Goal: Task Accomplishment & Management: Manage account settings

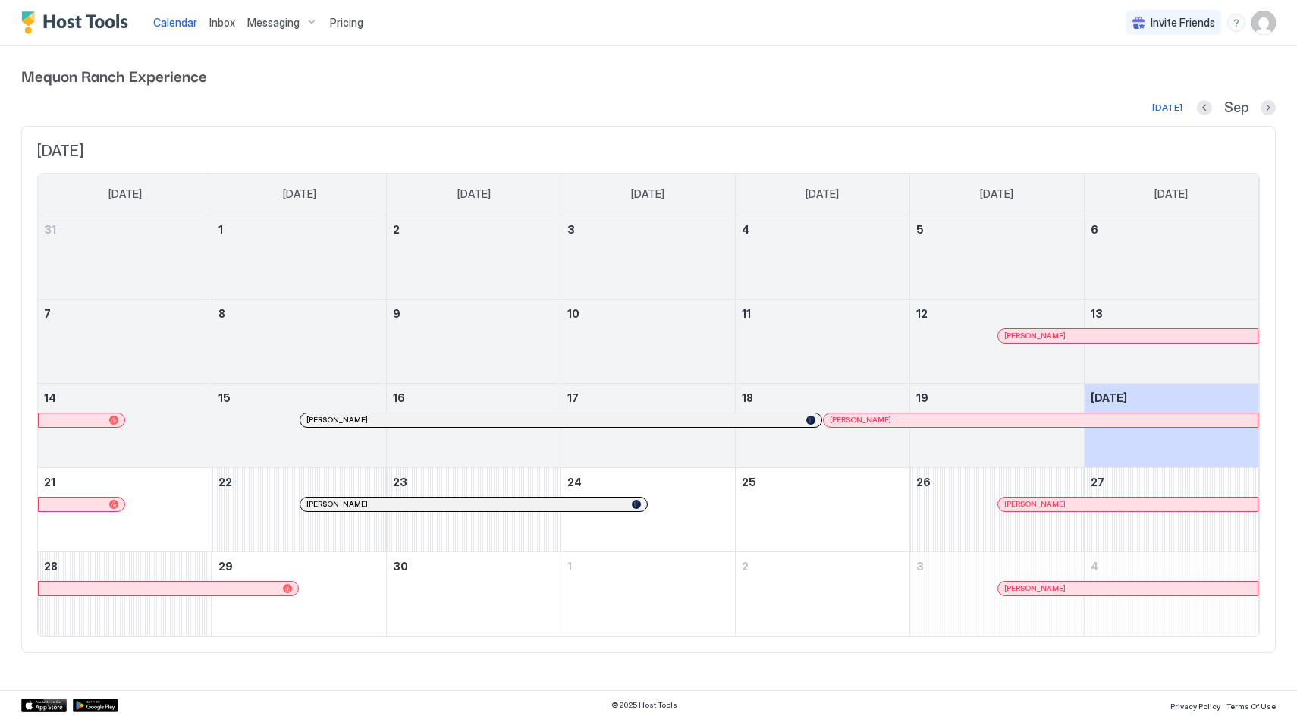
click at [283, 27] on span "Messaging" at bounding box center [273, 23] width 52 height 14
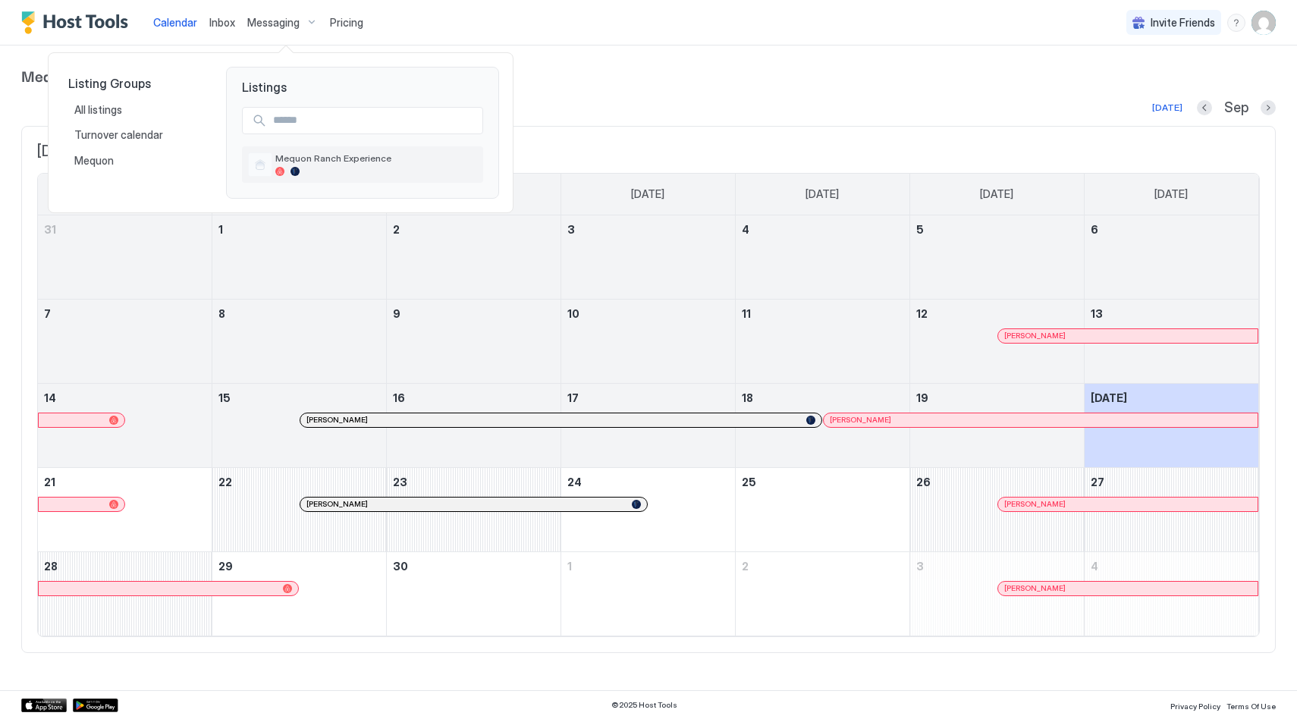
click at [300, 171] on div at bounding box center [376, 171] width 202 height 9
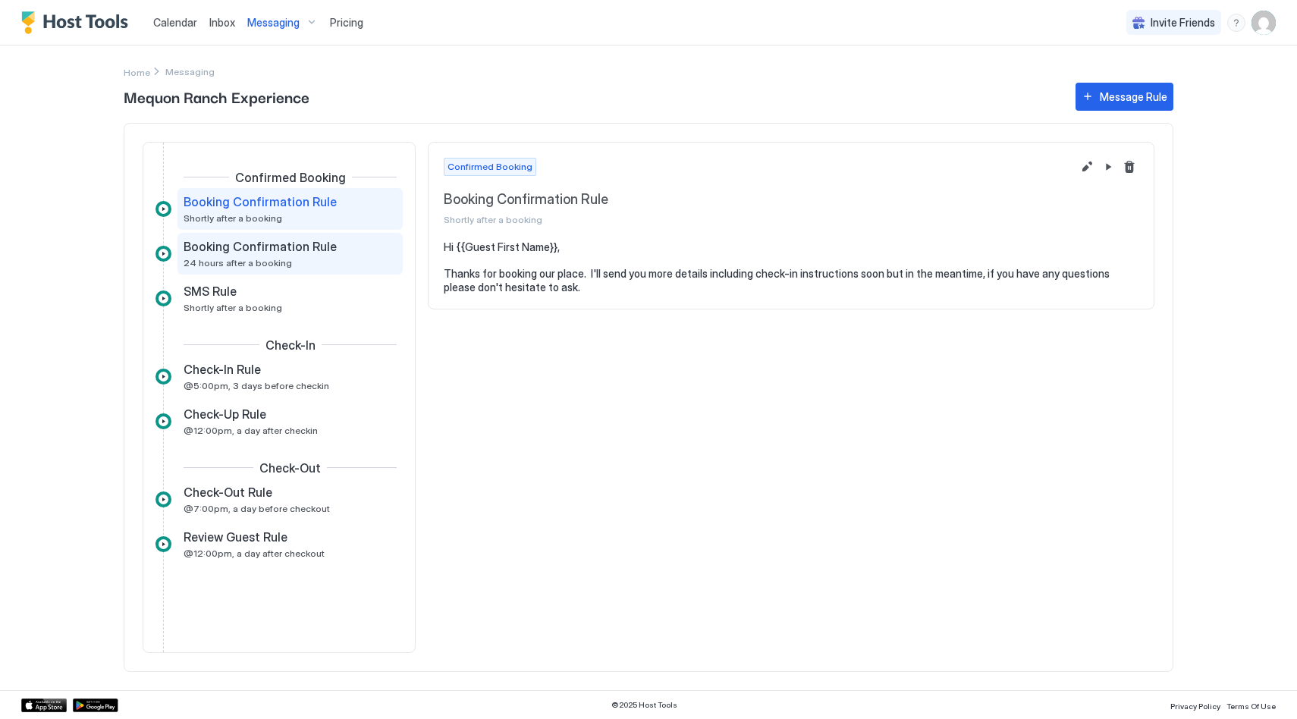
click at [322, 247] on span "Booking Confirmation Rule" at bounding box center [260, 246] width 153 height 15
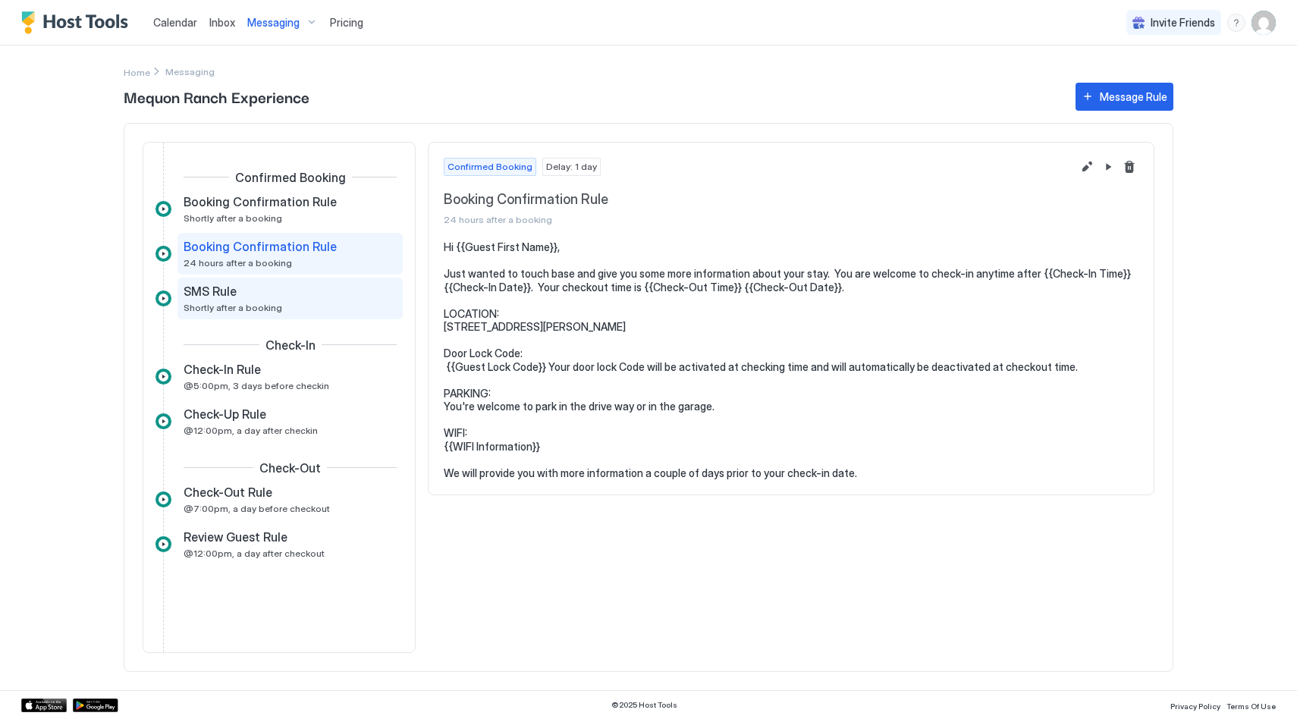
click at [382, 296] on div "SMS Rule Shortly after a booking" at bounding box center [290, 299] width 213 height 30
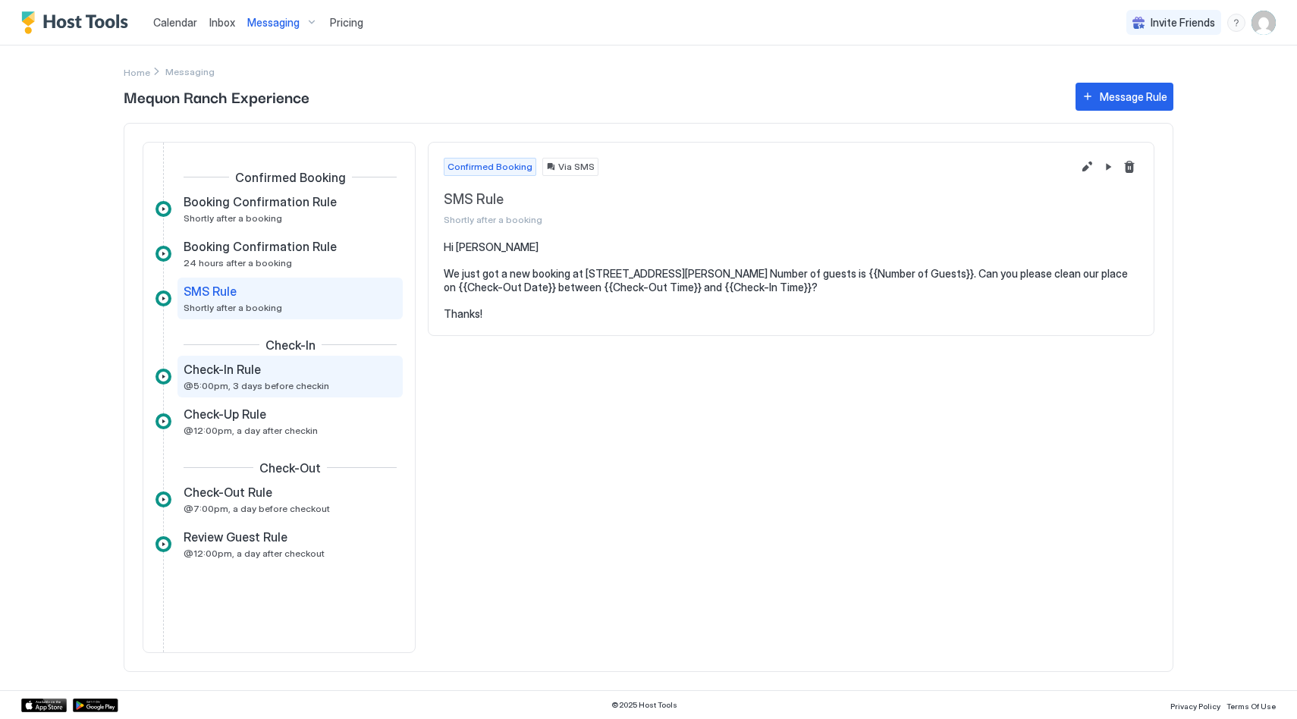
click at [347, 380] on div "Check-In Rule @5:00pm, 3 days before checkin" at bounding box center [280, 377] width 192 height 30
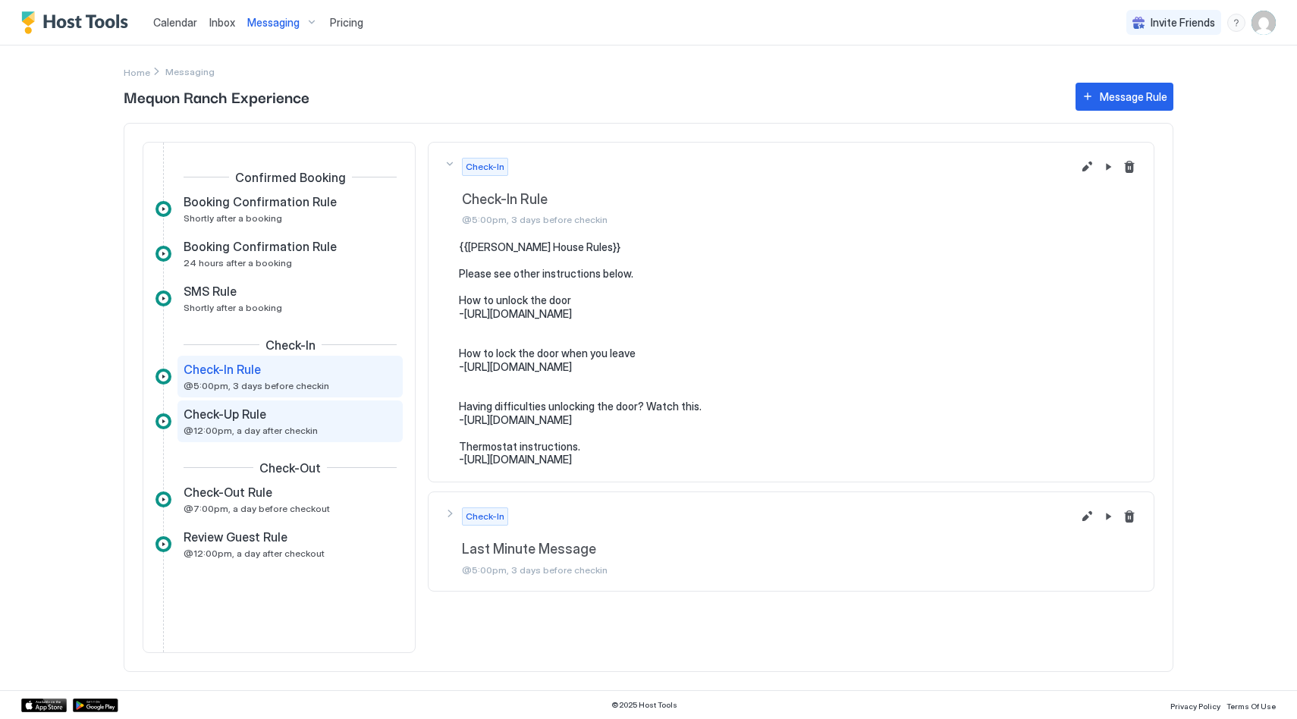
click at [324, 420] on div "Check-Up Rule" at bounding box center [280, 414] width 192 height 15
